Goal: Task Accomplishment & Management: Use online tool/utility

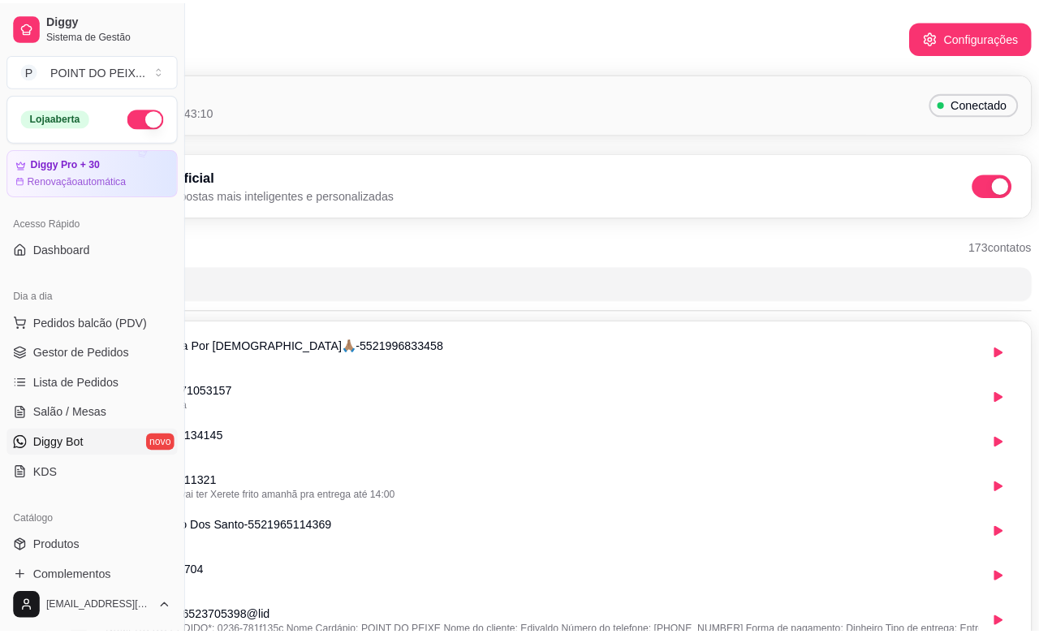
scroll to position [0, 163]
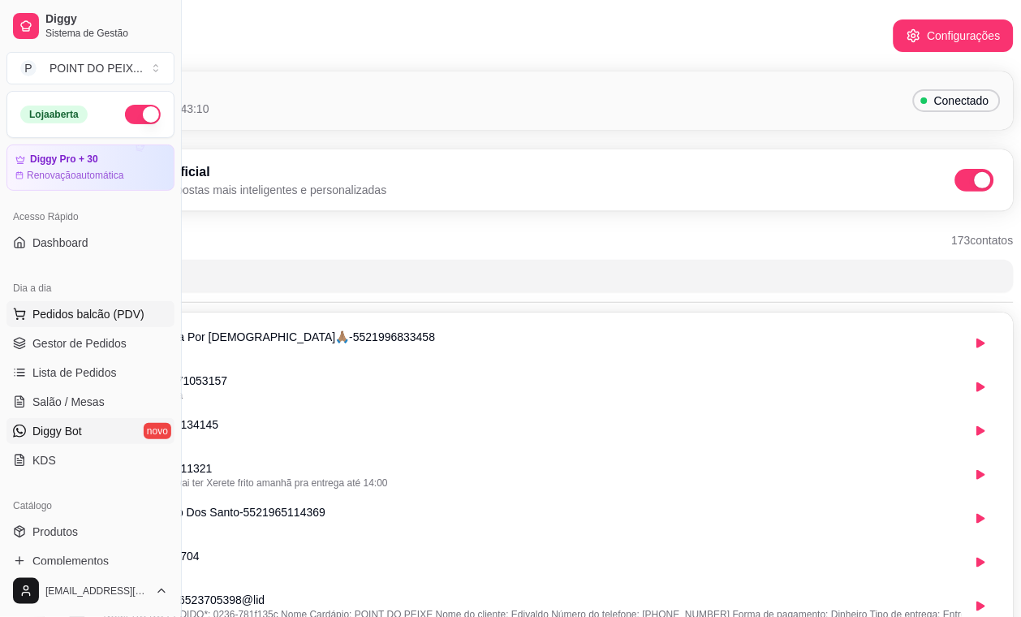
click at [96, 314] on span "Pedidos balcão (PDV)" at bounding box center [88, 314] width 112 height 16
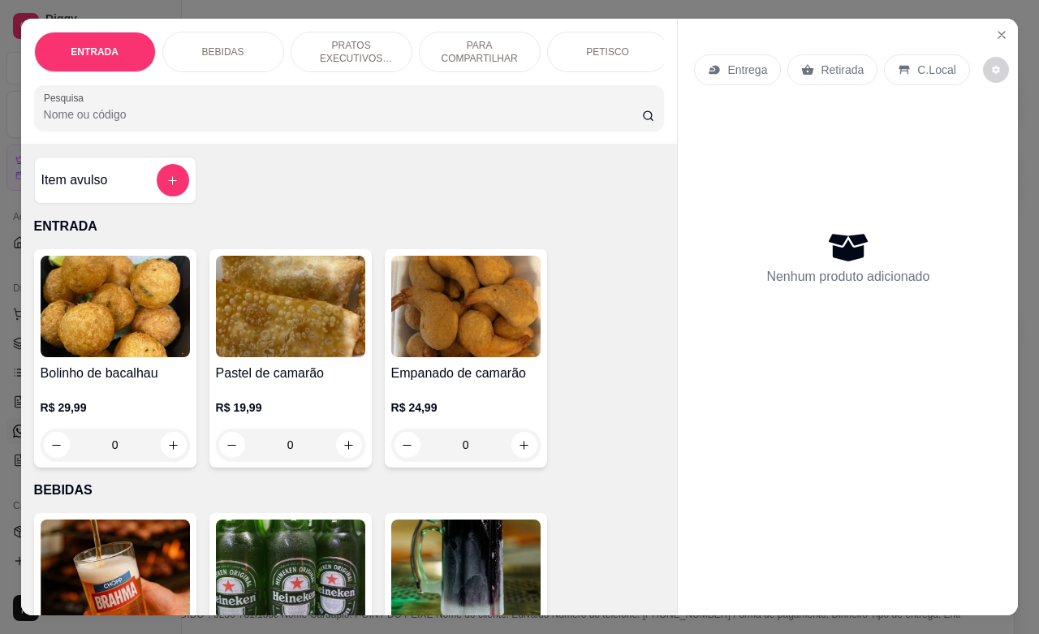
click at [918, 62] on p "C.Local" at bounding box center [936, 70] width 38 height 16
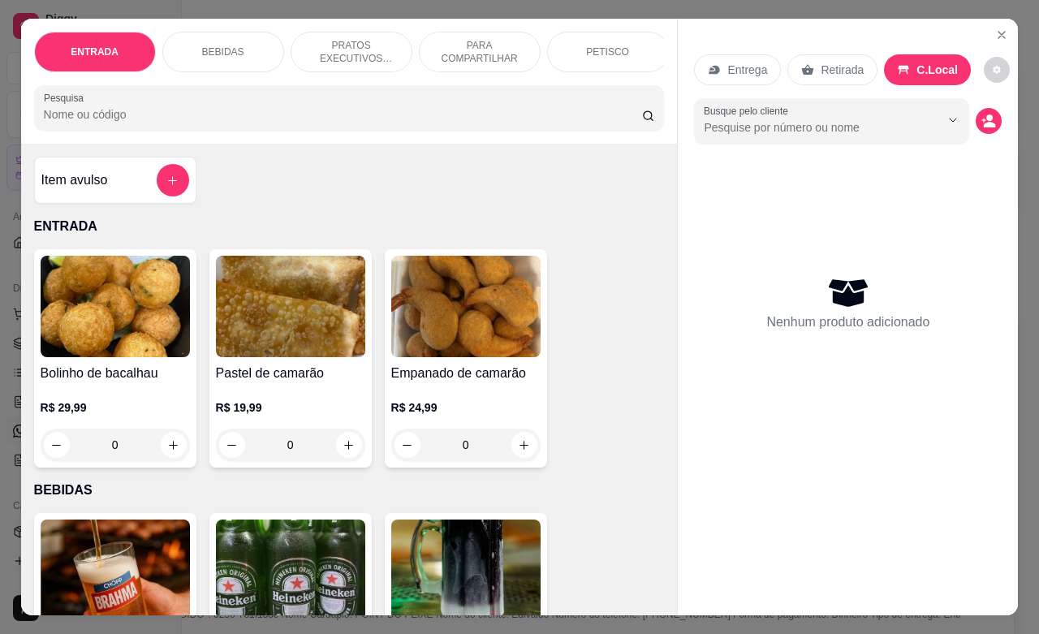
click at [323, 45] on p "PRATOS EXECUTIVOS (INDIVIDUAIS)" at bounding box center [351, 52] width 94 height 26
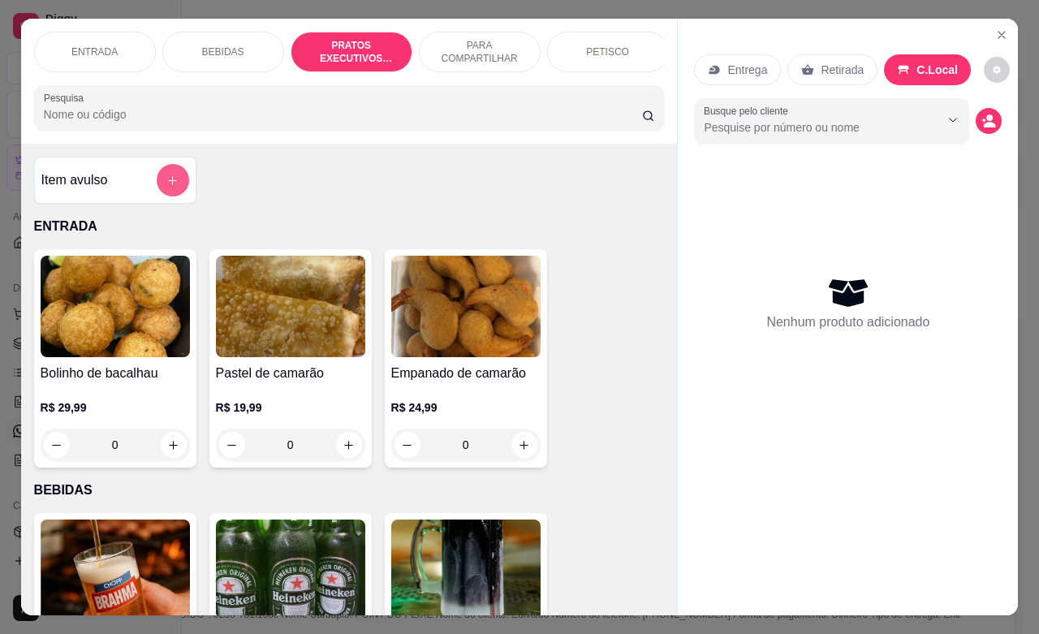
click at [166, 187] on icon "add-separate-item" at bounding box center [172, 180] width 12 height 12
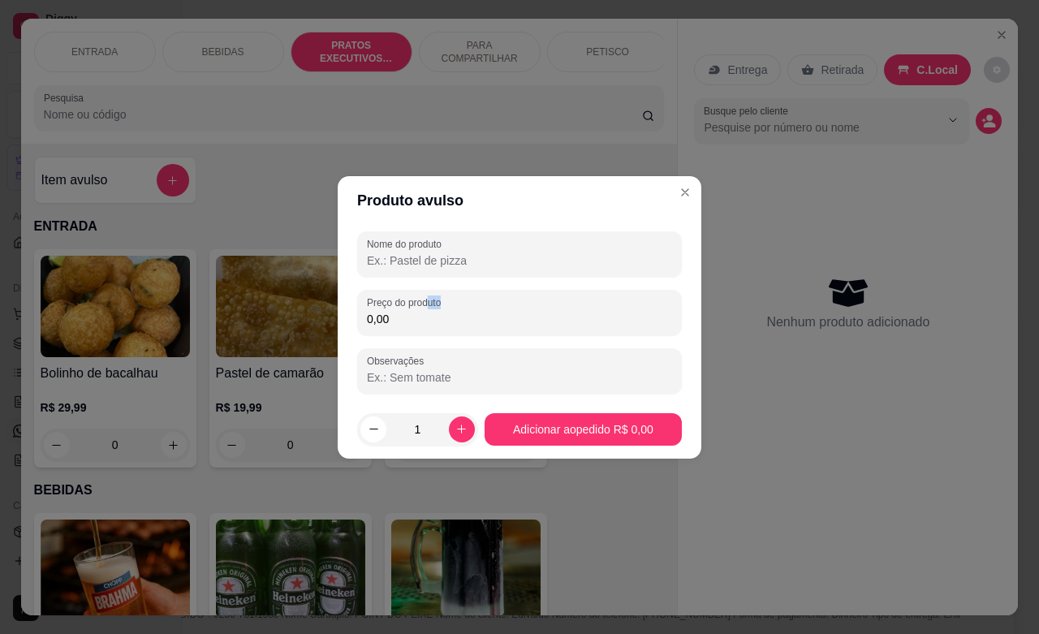
drag, startPoint x: 427, startPoint y: 307, endPoint x: 346, endPoint y: 314, distance: 80.7
click at [346, 314] on div "Nome do produto Preço do produto 0,00 Observações" at bounding box center [519, 312] width 363 height 175
drag, startPoint x: 386, startPoint y: 325, endPoint x: 355, endPoint y: 322, distance: 31.0
click at [355, 322] on div "Nome do produto Preço do produto 0,00 Observações" at bounding box center [519, 312] width 363 height 175
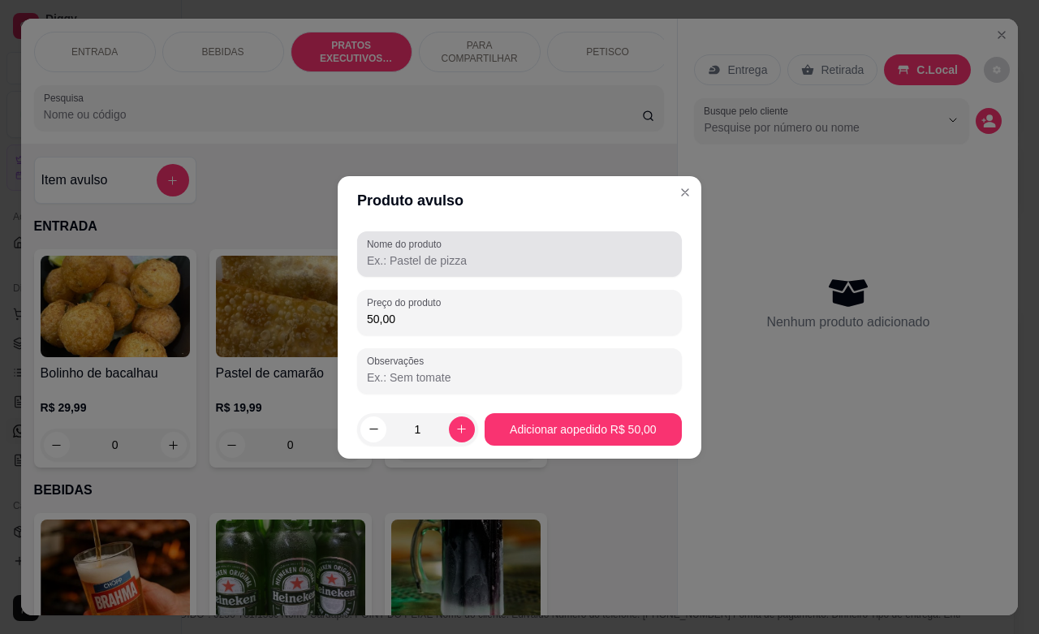
type input "50,00"
click at [403, 258] on input "Nome do produto" at bounding box center [519, 260] width 305 height 16
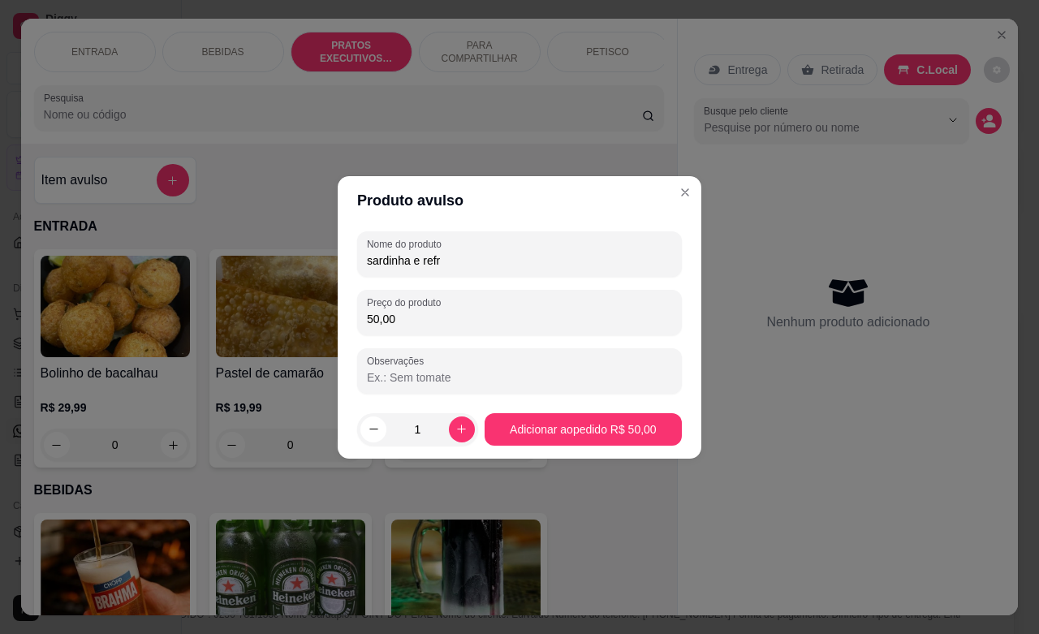
type input "sardinha e refri"
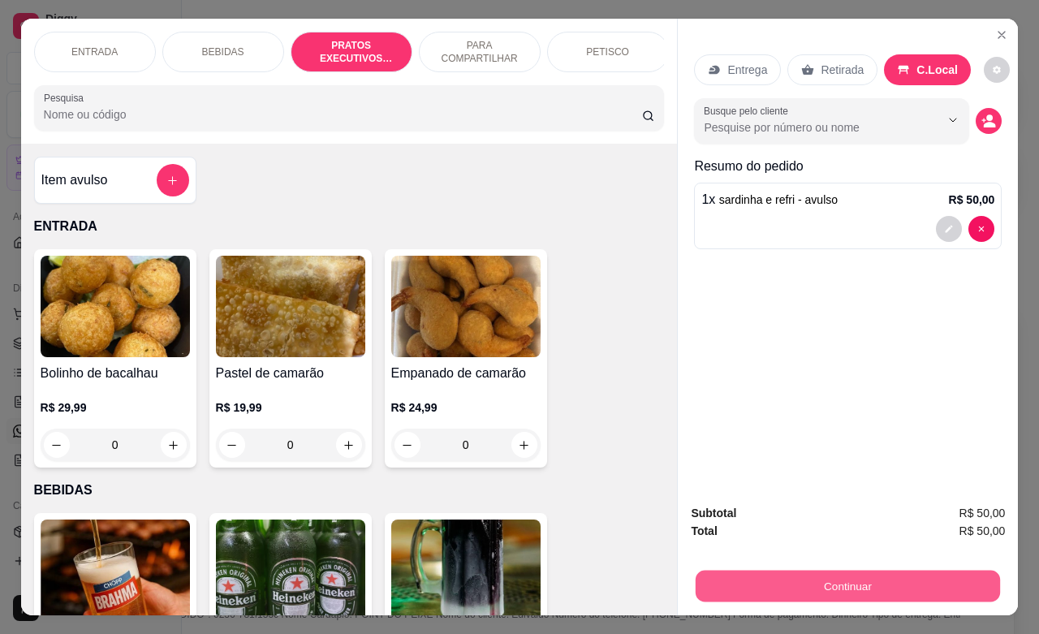
click at [931, 577] on button "Continuar" at bounding box center [847, 586] width 304 height 32
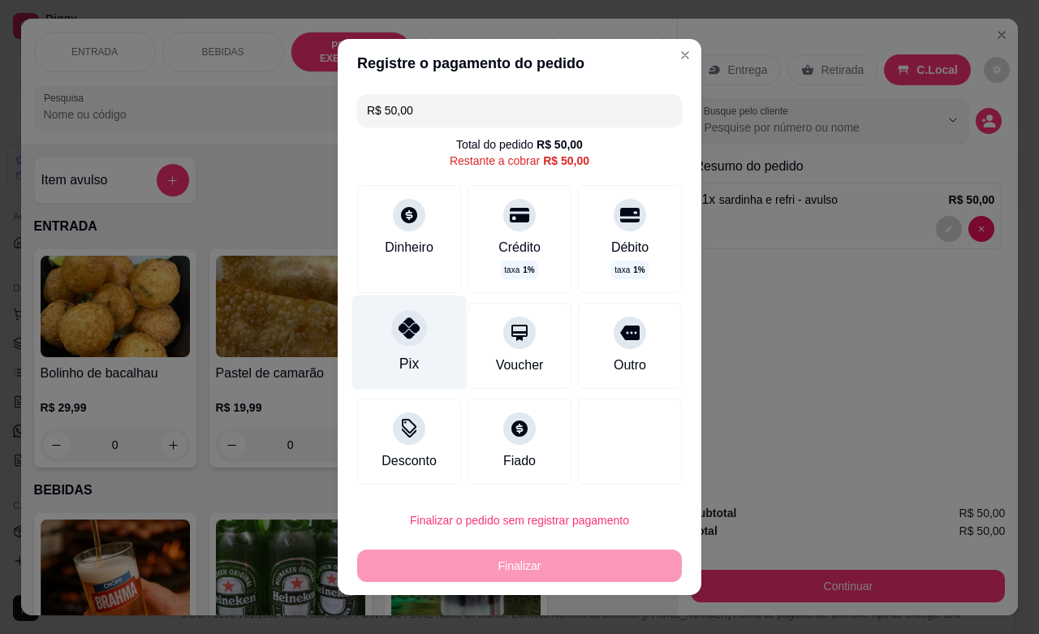
click at [404, 338] on icon at bounding box center [408, 327] width 21 height 21
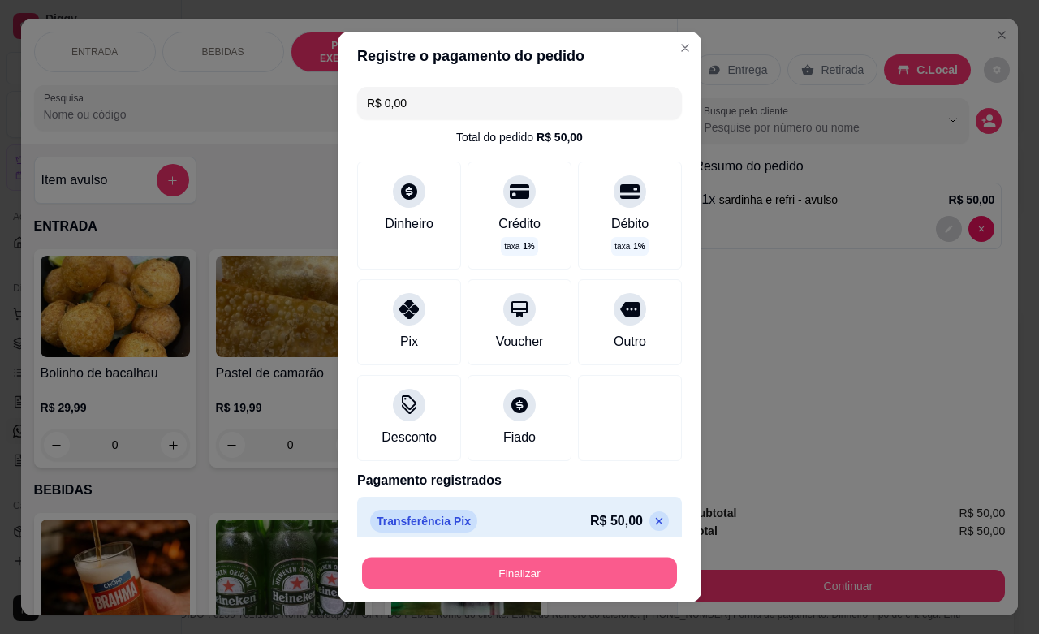
click at [546, 573] on button "Finalizar" at bounding box center [519, 573] width 315 height 32
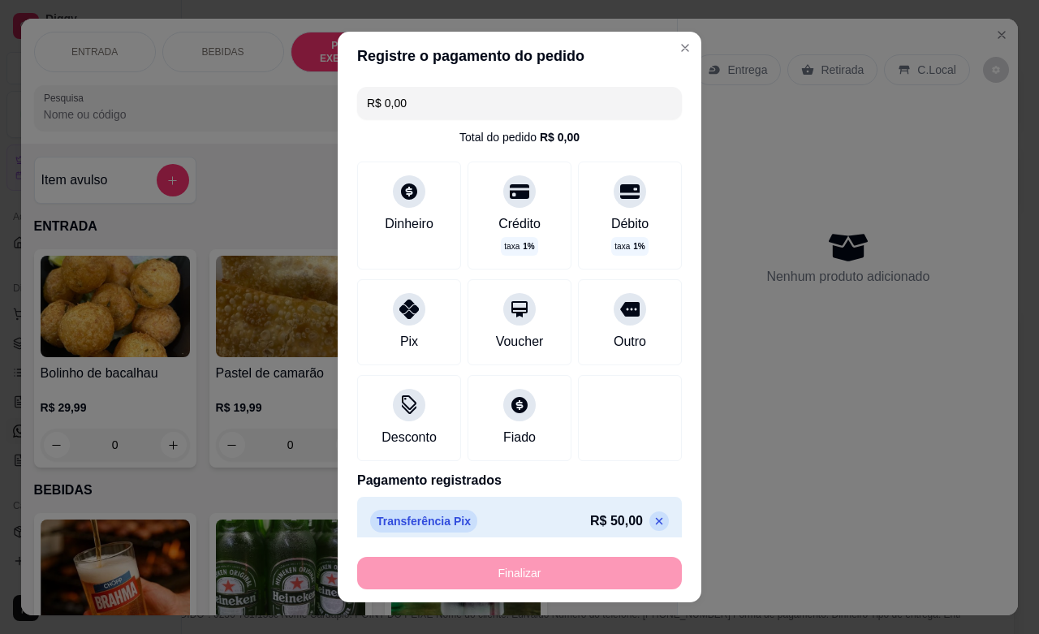
type input "-R$ 50,00"
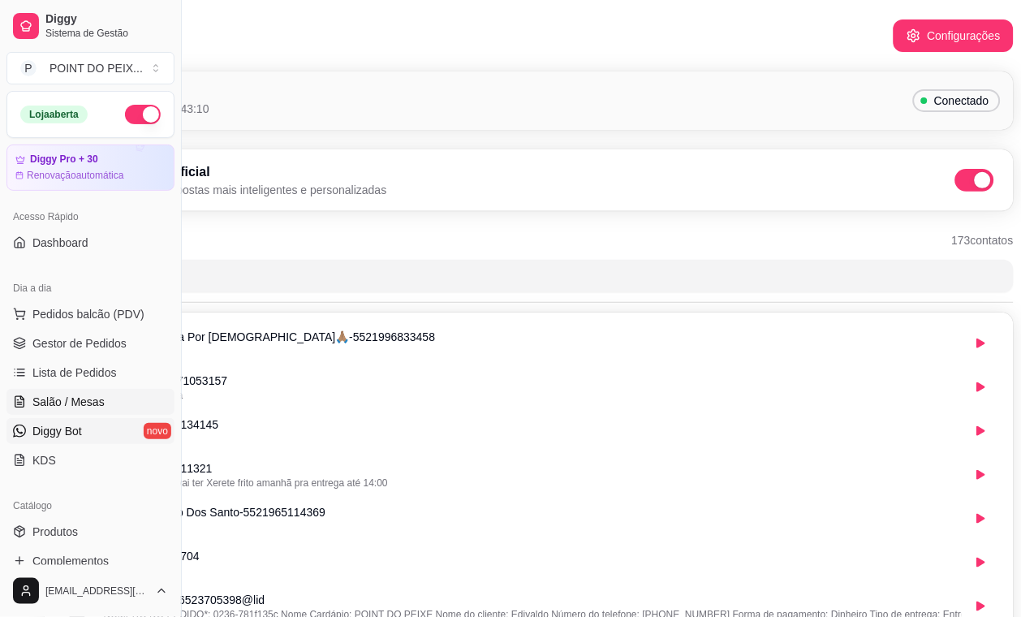
click at [73, 398] on span "Salão / Mesas" at bounding box center [68, 401] width 72 height 16
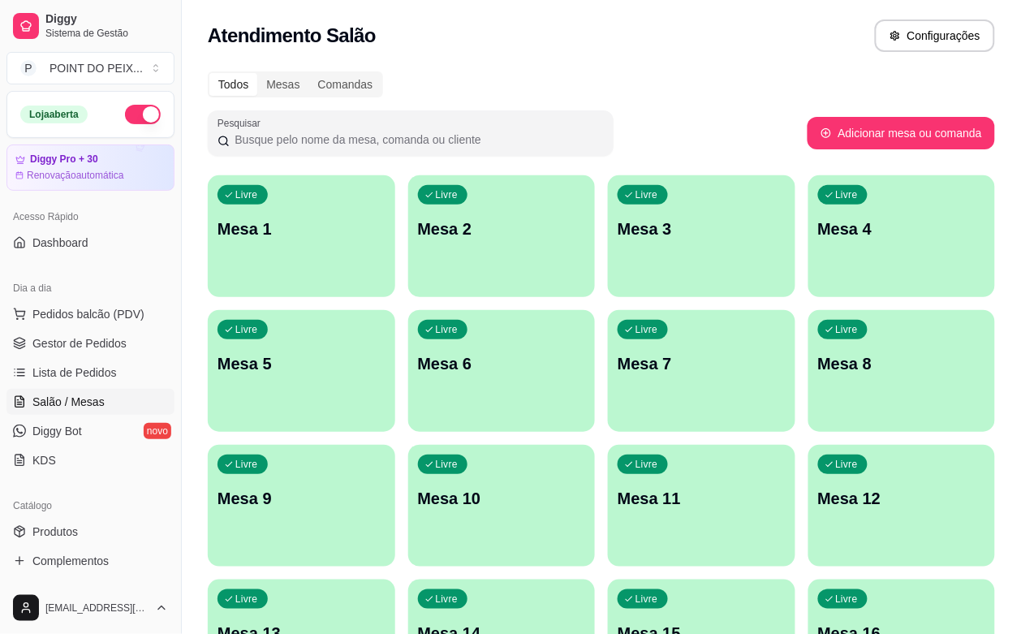
click at [617, 370] on p "Mesa 7" at bounding box center [701, 363] width 168 height 23
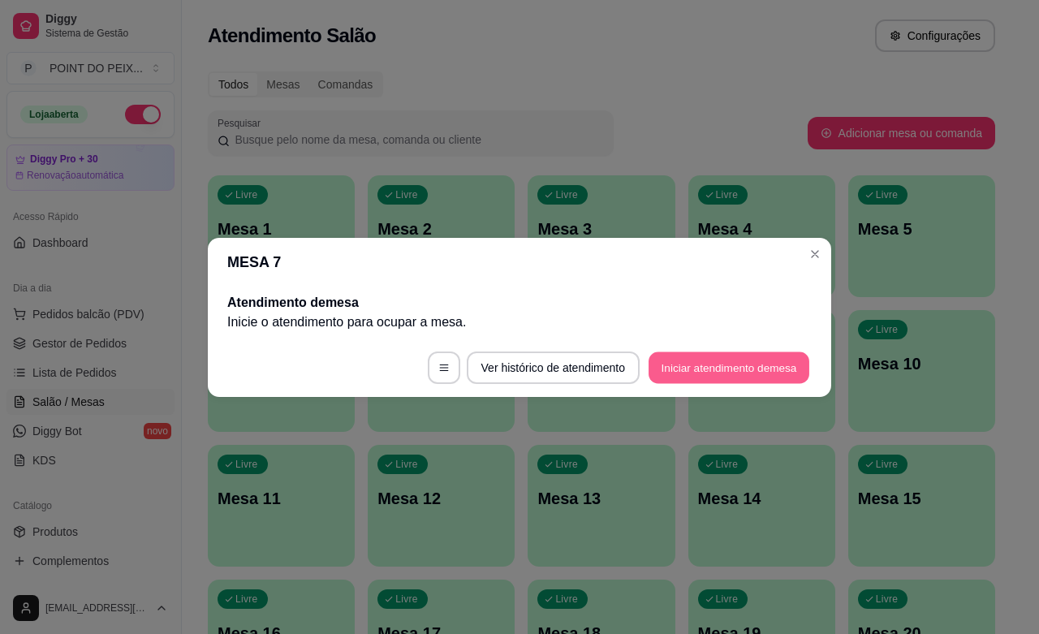
click at [680, 361] on button "Iniciar atendimento de mesa" at bounding box center [728, 367] width 161 height 32
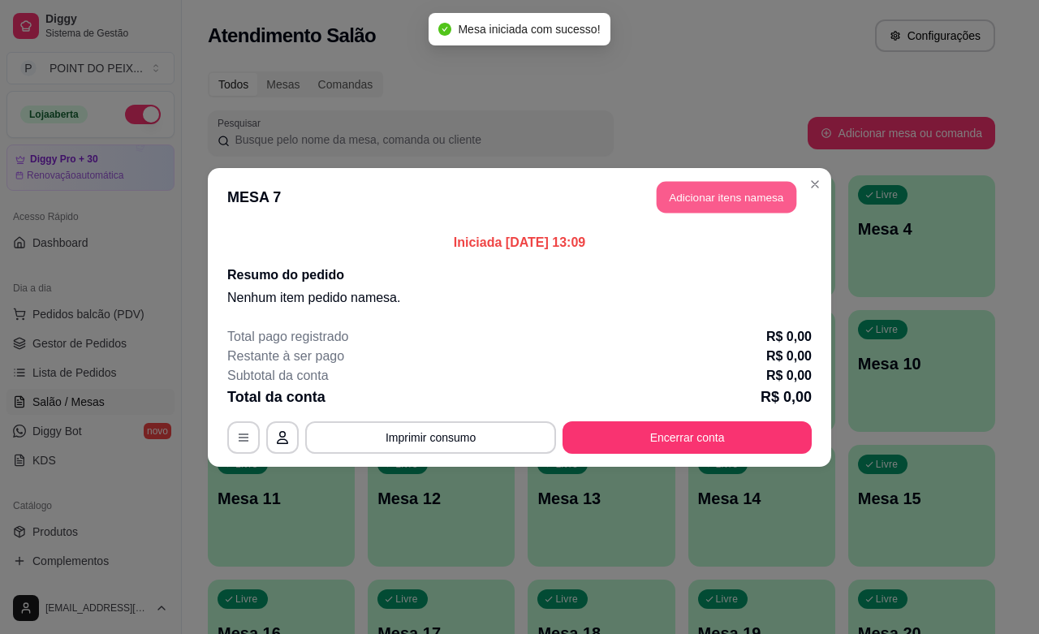
click at [722, 200] on button "Adicionar itens na mesa" at bounding box center [726, 197] width 140 height 32
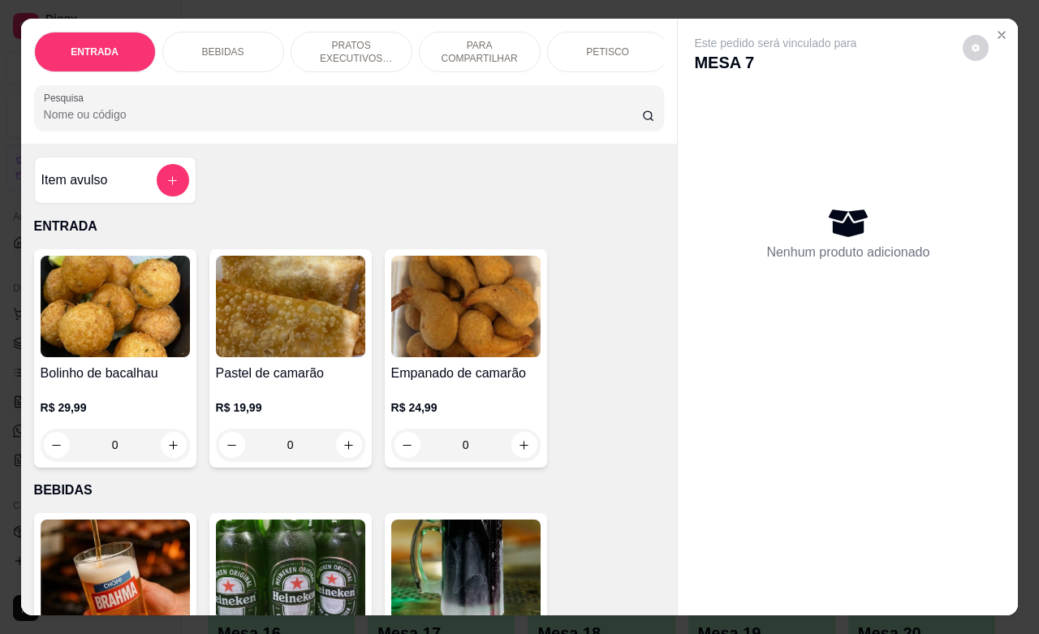
click at [618, 54] on div "PETISCO" at bounding box center [608, 52] width 122 height 41
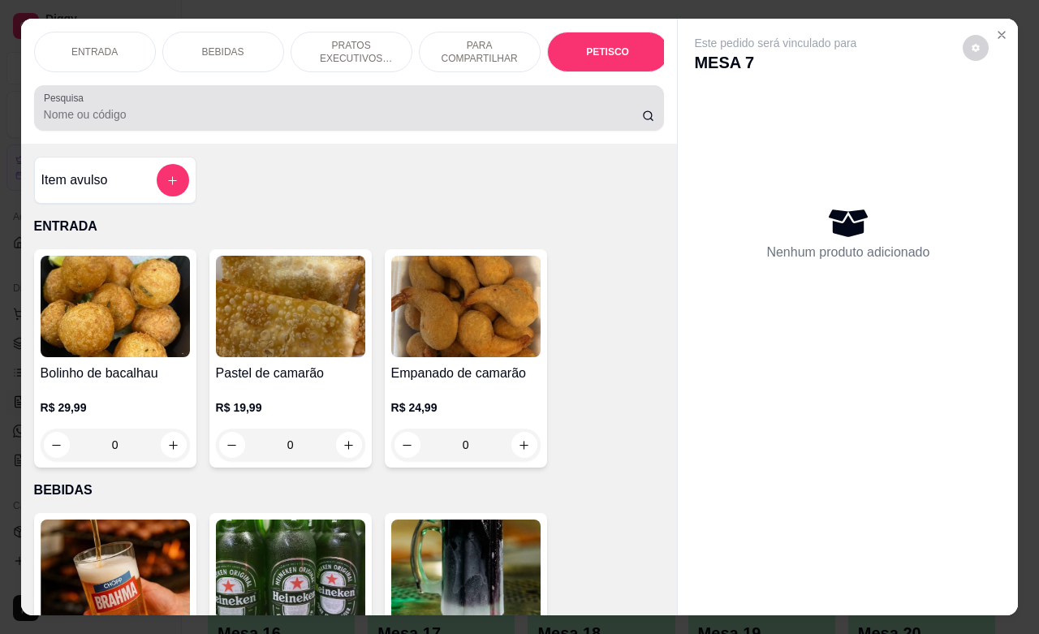
scroll to position [3787, 0]
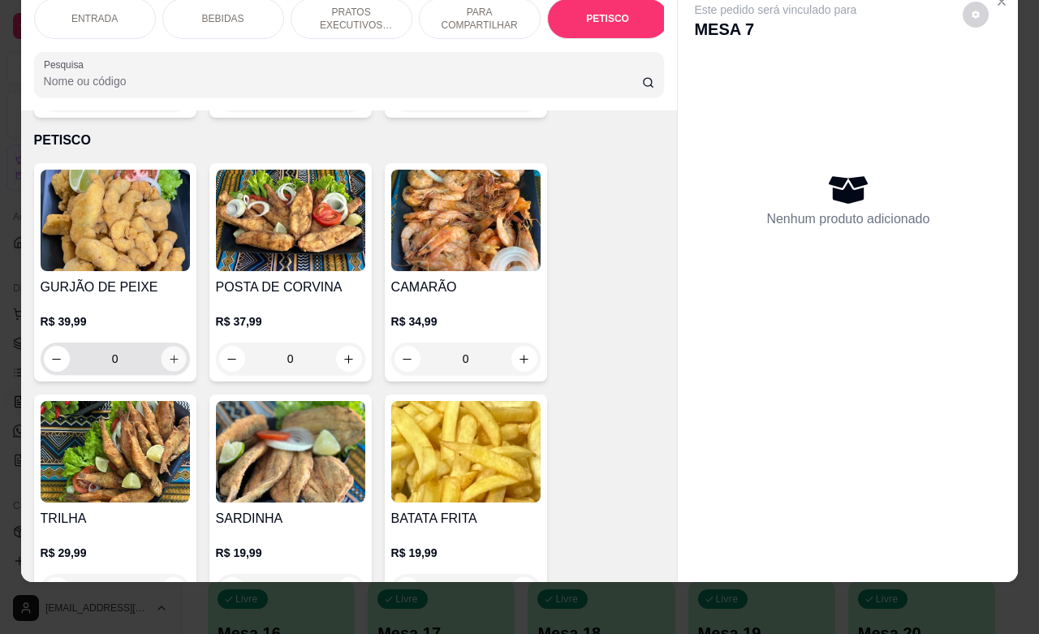
click at [168, 353] on icon "increase-product-quantity" at bounding box center [173, 359] width 12 height 12
type input "1"
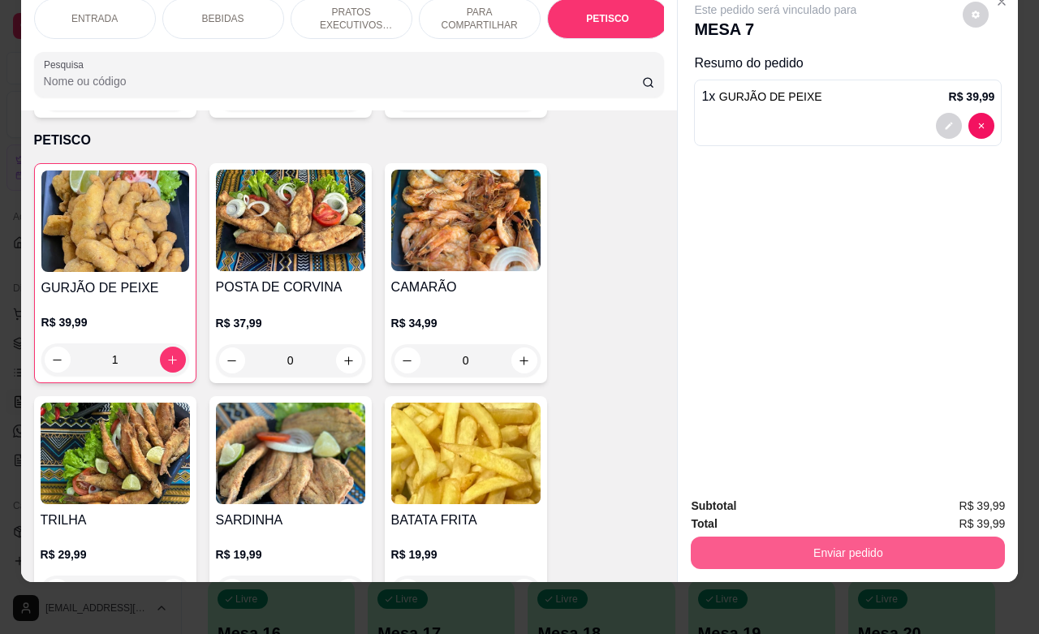
click at [732, 536] on button "Enviar pedido" at bounding box center [847, 552] width 314 height 32
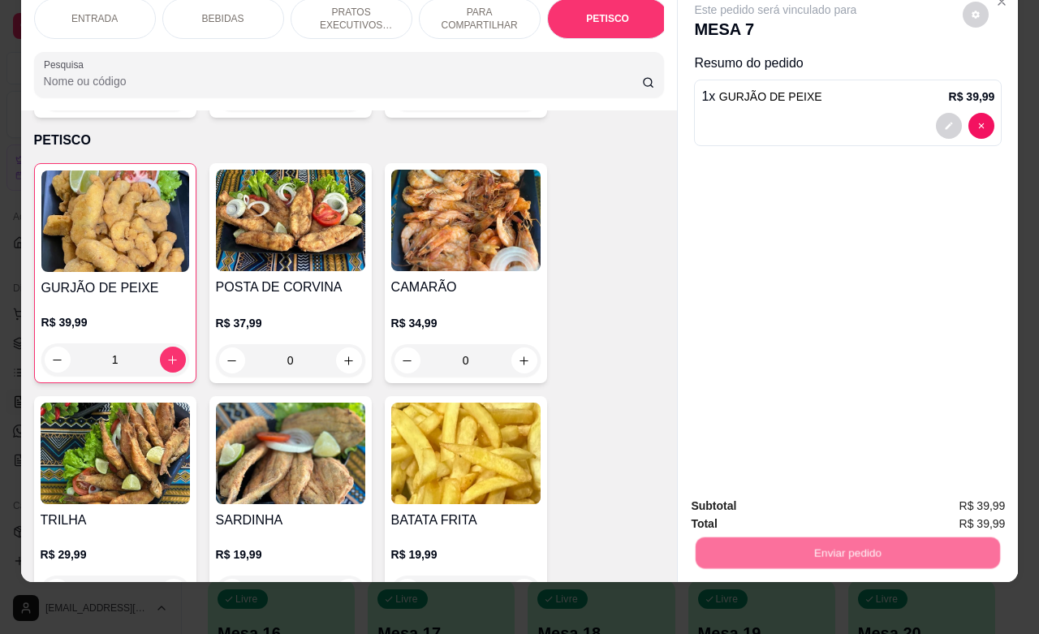
click at [730, 497] on button "Não registrar e enviar pedido" at bounding box center [791, 495] width 169 height 31
